Goal: Find contact information: Find contact information

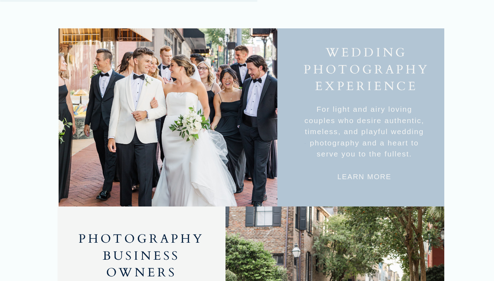
scroll to position [668, 0]
click at [355, 173] on h3 "learn more" at bounding box center [364, 176] width 82 height 10
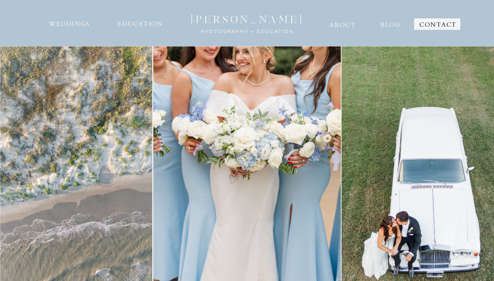
click at [430, 23] on nav "CONTACT" at bounding box center [437, 23] width 39 height 10
